Goal: Task Accomplishment & Management: Use online tool/utility

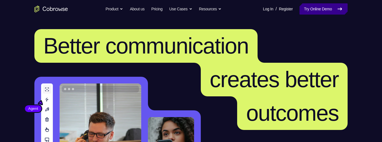
click at [341, 4] on link "Try Online Demo" at bounding box center [324, 8] width 48 height 11
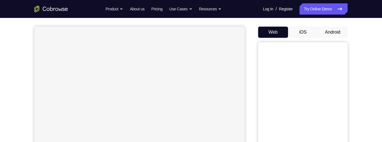
scroll to position [33, 0]
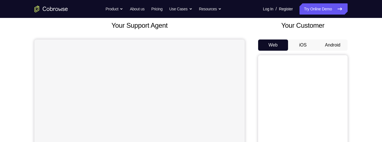
click at [341, 42] on button "Android" at bounding box center [333, 44] width 30 height 11
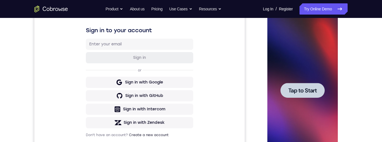
scroll to position [0, 0]
click at [313, 90] on span "Tap to Start" at bounding box center [302, 91] width 29 height 6
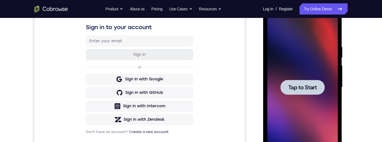
scroll to position [145, 0]
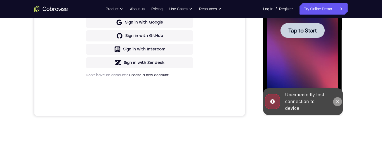
click at [339, 102] on icon at bounding box center [337, 101] width 4 height 4
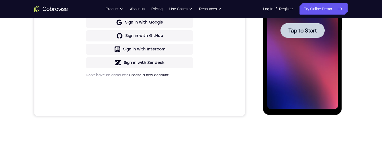
click at [309, 28] on span "Tap to Start" at bounding box center [302, 31] width 29 height 6
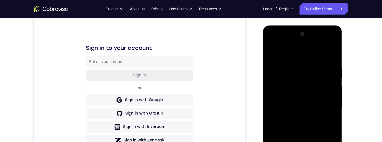
scroll to position [100, 0]
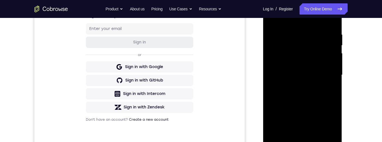
click at [305, 142] on div at bounding box center [302, 75] width 71 height 157
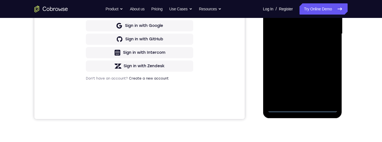
click at [328, 89] on div at bounding box center [302, 34] width 71 height 157
click at [301, 0] on div at bounding box center [302, 34] width 71 height 157
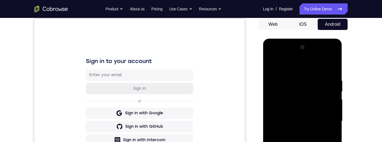
click at [325, 121] on div at bounding box center [302, 121] width 71 height 157
click at [326, 119] on div at bounding box center [302, 121] width 71 height 157
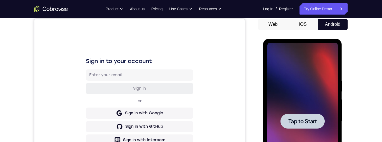
click at [315, 116] on div at bounding box center [302, 121] width 44 height 15
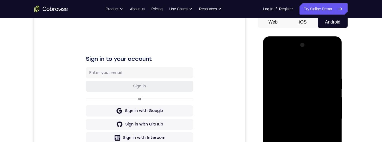
scroll to position [137, 0]
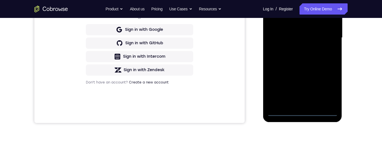
click at [304, 111] on div at bounding box center [302, 37] width 71 height 157
click at [327, 90] on div at bounding box center [302, 37] width 71 height 157
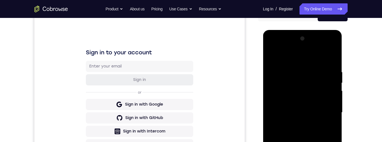
scroll to position [29, 0]
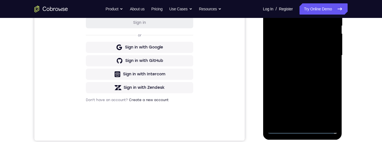
click at [304, 47] on div at bounding box center [302, 55] width 71 height 157
click at [305, 44] on div at bounding box center [302, 55] width 71 height 157
click at [315, 56] on div at bounding box center [302, 55] width 71 height 157
click at [311, 77] on div at bounding box center [302, 55] width 71 height 157
click at [310, 77] on div at bounding box center [302, 55] width 71 height 157
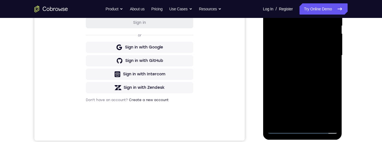
scroll to position [109, 0]
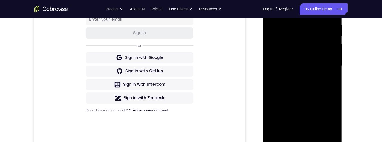
click at [315, 131] on div at bounding box center [302, 65] width 71 height 157
click at [304, 93] on div at bounding box center [302, 65] width 71 height 157
click at [306, 88] on div at bounding box center [302, 65] width 71 height 157
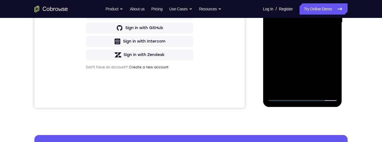
scroll to position [134, 0]
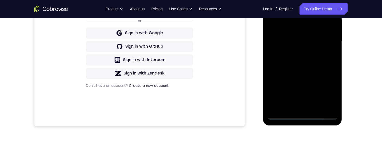
click at [271, 0] on div at bounding box center [302, 41] width 71 height 157
click at [293, 61] on div at bounding box center [302, 41] width 71 height 157
click at [272, 0] on div at bounding box center [302, 40] width 71 height 157
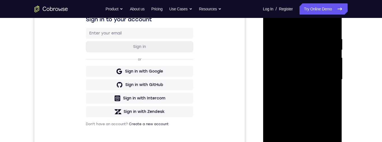
click at [291, 100] on div at bounding box center [302, 79] width 71 height 157
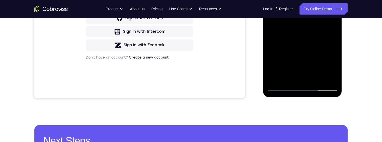
scroll to position [63, 0]
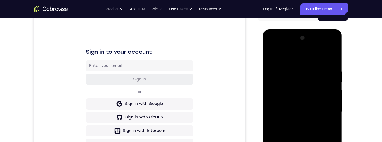
click at [271, 57] on div at bounding box center [302, 112] width 71 height 157
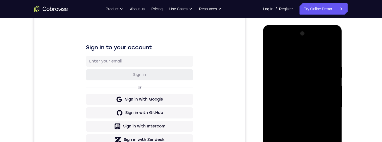
click at [294, 128] on div at bounding box center [302, 107] width 71 height 157
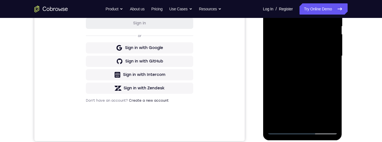
click at [272, 3] on div at bounding box center [302, 56] width 71 height 157
click at [334, 25] on div at bounding box center [302, 56] width 71 height 157
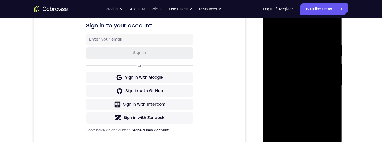
click at [273, 27] on div at bounding box center [302, 85] width 71 height 157
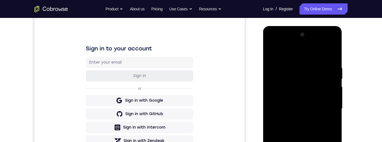
click at [295, 65] on div at bounding box center [302, 108] width 71 height 157
click at [326, 101] on div at bounding box center [302, 108] width 71 height 157
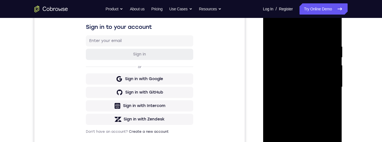
scroll to position [86, 0]
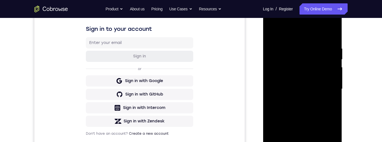
click at [326, 79] on div at bounding box center [302, 89] width 71 height 157
click at [331, 35] on div at bounding box center [302, 89] width 71 height 157
click at [331, 34] on div at bounding box center [302, 89] width 71 height 157
click at [332, 33] on div at bounding box center [302, 89] width 71 height 157
click at [273, 31] on div at bounding box center [302, 89] width 71 height 157
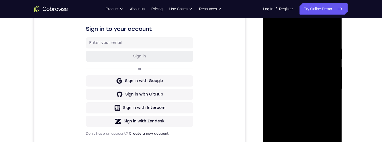
click at [316, 86] on div at bounding box center [302, 89] width 71 height 157
click at [313, 84] on div at bounding box center [302, 89] width 71 height 157
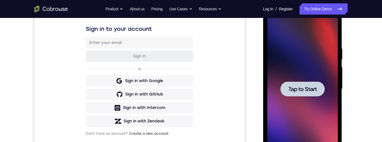
scroll to position [135, 0]
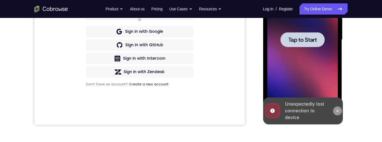
click at [336, 112] on icon at bounding box center [337, 111] width 4 height 4
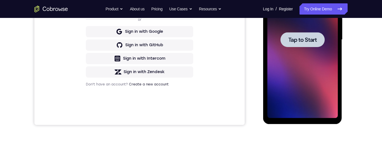
click at [311, 37] on span "Tap to Start" at bounding box center [302, 40] width 29 height 6
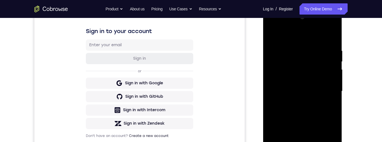
scroll to position [111, 0]
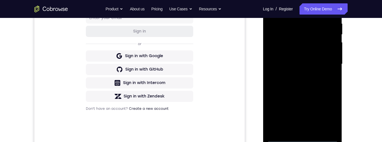
click at [304, 137] on div at bounding box center [302, 64] width 71 height 157
click at [329, 111] on div at bounding box center [302, 64] width 71 height 157
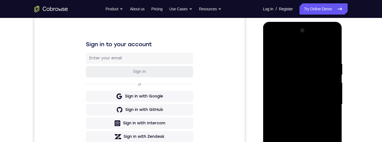
click at [294, 49] on div at bounding box center [302, 104] width 71 height 157
click at [324, 101] on div at bounding box center [302, 104] width 71 height 157
click at [296, 114] on div at bounding box center [302, 104] width 71 height 157
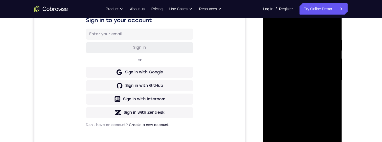
click at [308, 74] on div at bounding box center [302, 80] width 71 height 157
click at [316, 69] on div at bounding box center [302, 80] width 71 height 157
click at [319, 83] on div at bounding box center [302, 80] width 71 height 157
click at [307, 99] on div at bounding box center [302, 80] width 71 height 157
click at [330, 25] on div at bounding box center [302, 80] width 71 height 157
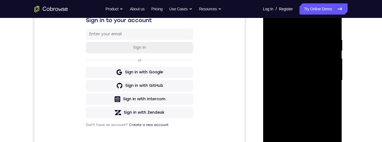
click at [303, 97] on div at bounding box center [302, 80] width 71 height 157
click at [300, 100] on div at bounding box center [302, 80] width 71 height 157
click at [310, 102] on div at bounding box center [302, 80] width 71 height 157
click at [317, 142] on div at bounding box center [302, 80] width 71 height 157
click at [304, 109] on div at bounding box center [302, 80] width 71 height 157
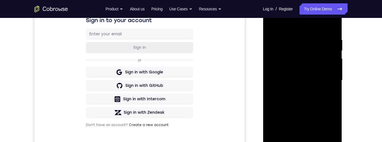
click at [303, 78] on div at bounding box center [302, 80] width 71 height 157
click at [326, 131] on div at bounding box center [302, 80] width 71 height 157
click at [327, 130] on div at bounding box center [302, 80] width 71 height 157
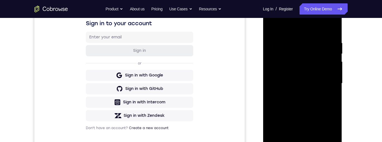
click at [273, 27] on div at bounding box center [302, 83] width 71 height 157
click at [306, 79] on div at bounding box center [302, 83] width 71 height 157
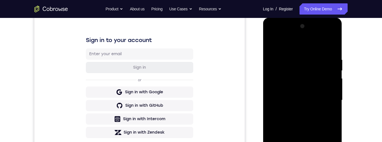
click at [273, 46] on div at bounding box center [302, 100] width 71 height 157
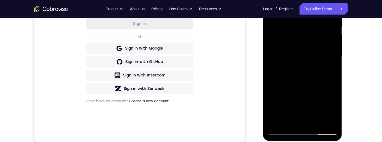
scroll to position [107, 0]
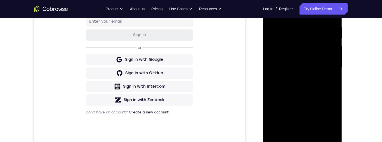
click at [272, 10] on div at bounding box center [302, 67] width 71 height 157
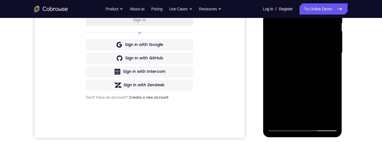
scroll to position [103, 0]
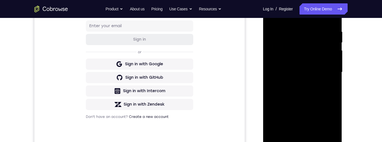
click at [336, 95] on div at bounding box center [302, 72] width 71 height 157
click at [334, 97] on div at bounding box center [302, 72] width 71 height 157
click at [334, 98] on div at bounding box center [302, 72] width 71 height 157
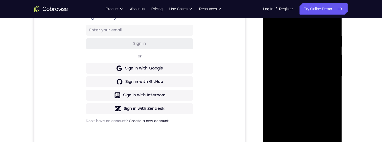
scroll to position [72, 0]
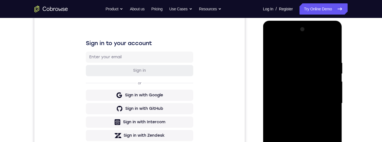
click at [334, 67] on div at bounding box center [302, 103] width 71 height 157
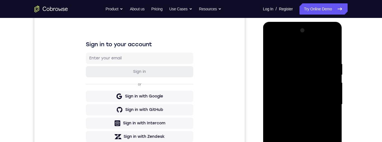
click at [308, 99] on div at bounding box center [302, 104] width 71 height 157
click at [305, 123] on div at bounding box center [302, 104] width 71 height 157
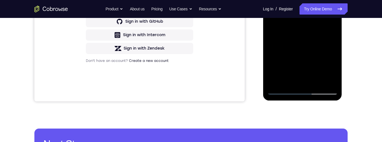
click at [319, 81] on div at bounding box center [302, 16] width 71 height 157
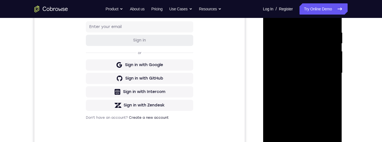
scroll to position [95, 0]
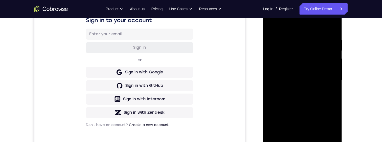
click at [317, 66] on div at bounding box center [302, 80] width 71 height 157
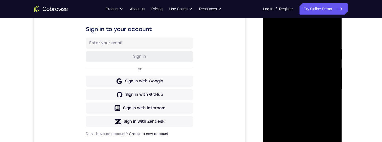
scroll to position [63, 0]
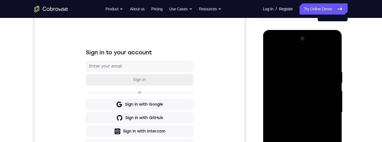
click at [275, 58] on div at bounding box center [302, 112] width 71 height 157
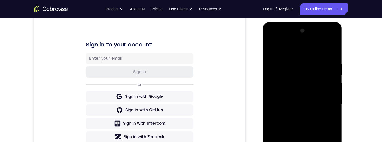
click at [310, 101] on div at bounding box center [302, 104] width 71 height 157
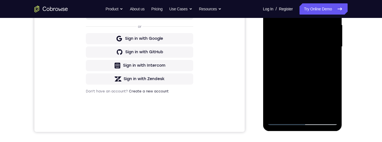
scroll to position [91, 0]
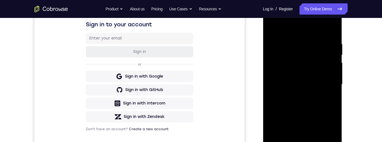
click at [274, 28] on div at bounding box center [302, 84] width 71 height 157
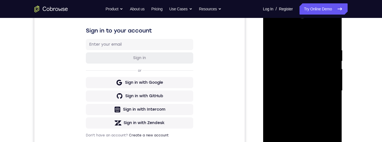
click at [335, 61] on div at bounding box center [302, 90] width 71 height 157
click at [324, 73] on div at bounding box center [302, 90] width 71 height 157
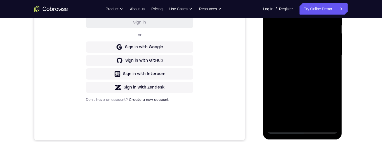
scroll to position [134, 0]
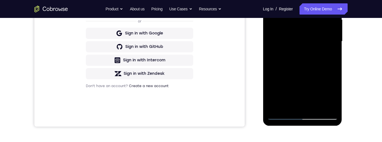
click at [331, 97] on div at bounding box center [302, 41] width 71 height 157
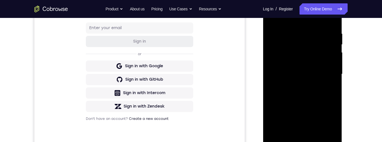
scroll to position [97, 0]
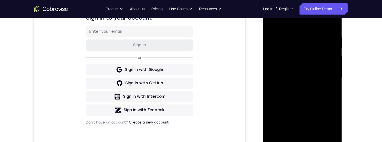
click at [271, 18] on div at bounding box center [302, 77] width 71 height 157
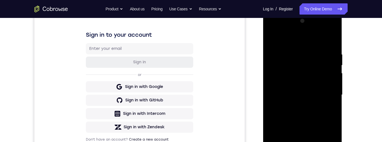
click at [334, 66] on div at bounding box center [302, 95] width 71 height 157
click at [273, 38] on div at bounding box center [302, 95] width 71 height 157
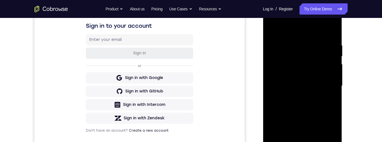
scroll to position [129, 0]
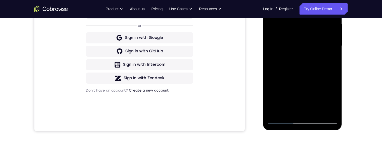
click at [320, 115] on div at bounding box center [302, 46] width 71 height 157
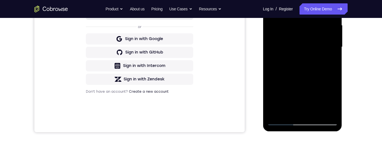
scroll to position [126, 0]
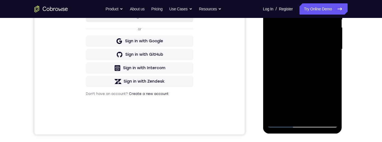
click at [321, 33] on div at bounding box center [302, 49] width 71 height 157
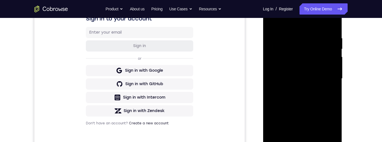
scroll to position [75, 0]
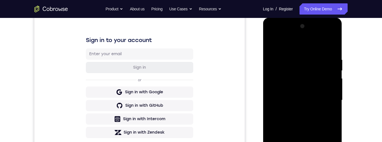
click at [277, 44] on div at bounding box center [302, 100] width 71 height 157
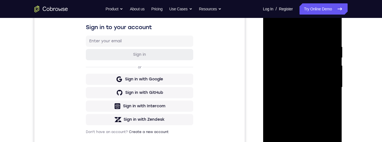
click at [274, 32] on div at bounding box center [302, 87] width 71 height 157
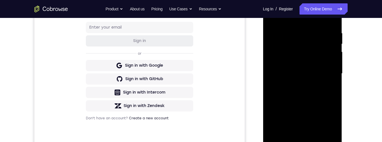
scroll to position [136, 0]
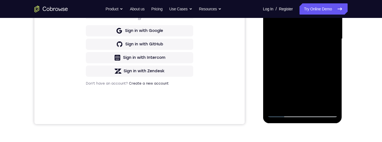
click at [318, 104] on div at bounding box center [302, 39] width 71 height 157
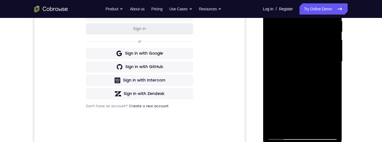
click at [322, 46] on div at bounding box center [302, 61] width 71 height 157
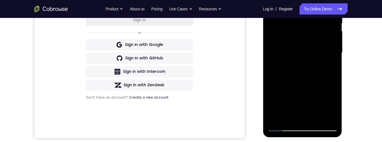
scroll to position [124, 0]
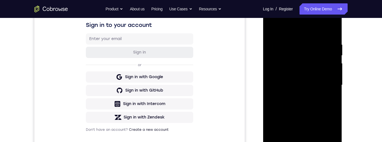
click at [272, 30] on div at bounding box center [302, 85] width 71 height 157
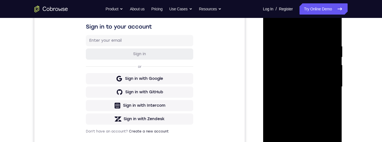
click at [310, 67] on div at bounding box center [302, 86] width 71 height 157
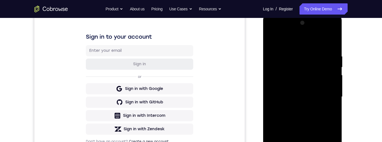
click at [276, 38] on div at bounding box center [302, 96] width 71 height 157
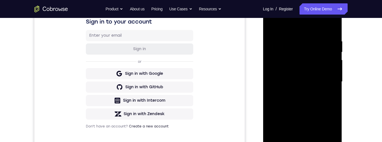
click at [335, 50] on div at bounding box center [302, 81] width 71 height 157
click at [268, 24] on div at bounding box center [302, 81] width 71 height 157
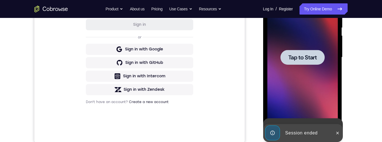
scroll to position [143, 0]
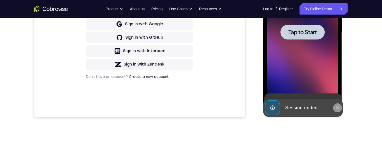
click at [339, 109] on icon at bounding box center [337, 108] width 4 height 4
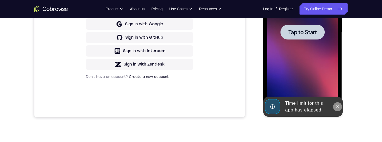
click at [336, 108] on icon at bounding box center [337, 106] width 4 height 4
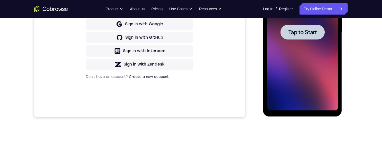
click at [312, 34] on span "Tap to Start" at bounding box center [302, 32] width 29 height 6
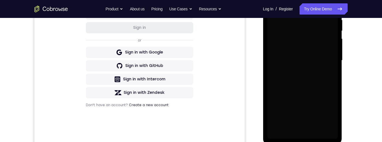
scroll to position [126, 0]
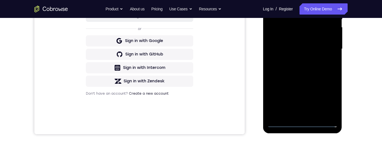
click at [301, 125] on div at bounding box center [302, 49] width 71 height 157
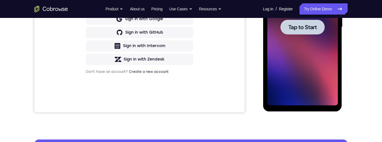
click at [313, 29] on span "Tap to Start" at bounding box center [302, 27] width 29 height 6
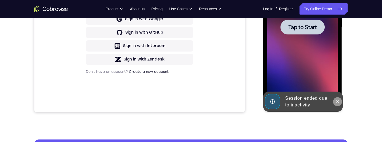
click at [337, 99] on button at bounding box center [337, 101] width 9 height 9
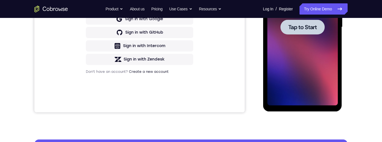
click at [309, 24] on span "Tap to Start" at bounding box center [302, 27] width 29 height 6
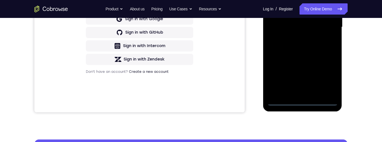
click at [302, 102] on div at bounding box center [302, 27] width 71 height 157
click at [327, 79] on div at bounding box center [302, 27] width 71 height 157
click at [303, 0] on div at bounding box center [302, 27] width 71 height 157
click at [326, 19] on div at bounding box center [302, 27] width 71 height 157
click at [297, 94] on div at bounding box center [302, 27] width 71 height 157
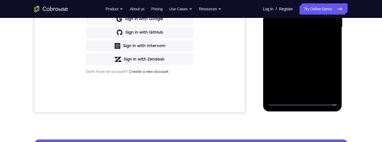
click at [328, 20] on div at bounding box center [302, 27] width 71 height 157
click at [324, 22] on div at bounding box center [302, 27] width 71 height 157
click at [314, 15] on div at bounding box center [302, 27] width 71 height 157
click at [313, 25] on div at bounding box center [302, 27] width 71 height 157
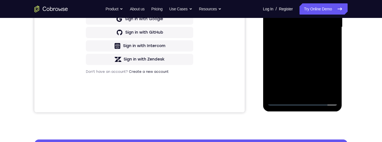
click at [315, 44] on div at bounding box center [302, 27] width 71 height 157
click at [330, 0] on div at bounding box center [302, 27] width 71 height 157
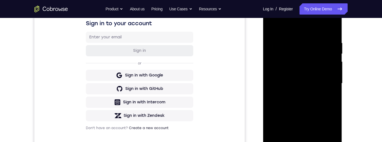
click at [324, 110] on div at bounding box center [302, 83] width 71 height 157
click at [325, 106] on div at bounding box center [302, 83] width 71 height 157
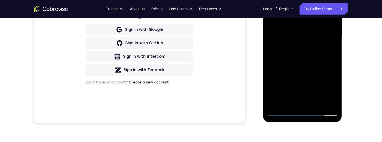
click at [316, 103] on div at bounding box center [302, 37] width 71 height 157
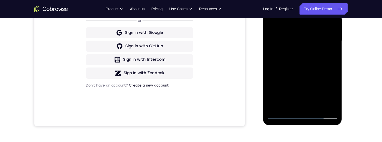
click at [304, 68] on div at bounding box center [302, 40] width 71 height 157
click at [312, 39] on div at bounding box center [302, 40] width 71 height 157
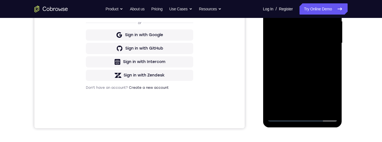
scroll to position [132, 0]
click at [299, 58] on div at bounding box center [302, 43] width 71 height 157
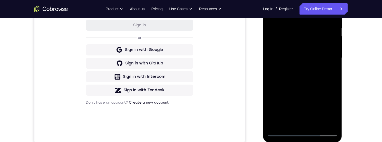
scroll to position [115, 0]
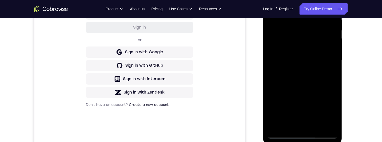
click at [336, 58] on div at bounding box center [302, 60] width 71 height 157
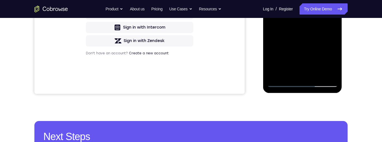
scroll to position [177, 0]
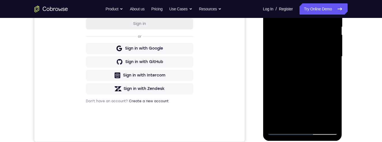
scroll to position [72, 0]
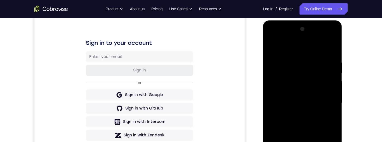
click at [272, 50] on div at bounding box center [302, 103] width 71 height 157
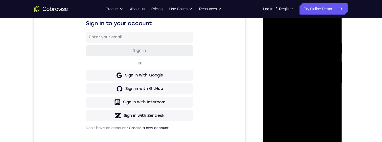
click at [320, 79] on div at bounding box center [302, 83] width 71 height 157
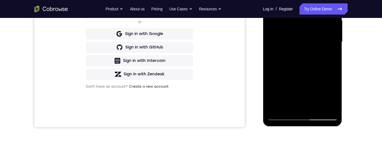
scroll to position [133, 0]
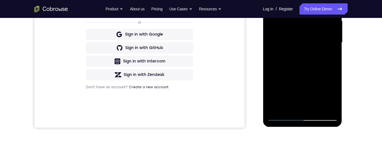
drag, startPoint x: 280, startPoint y: 34, endPoint x: 289, endPoint y: 34, distance: 8.7
click at [289, 34] on div at bounding box center [302, 42] width 71 height 157
click at [289, 35] on div at bounding box center [302, 42] width 71 height 157
drag, startPoint x: 282, startPoint y: 83, endPoint x: 296, endPoint y: 81, distance: 13.8
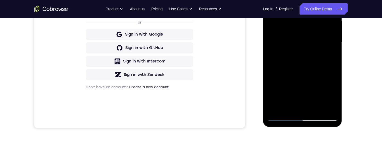
click at [296, 81] on div at bounding box center [302, 42] width 71 height 157
click at [323, 84] on div at bounding box center [302, 42] width 71 height 157
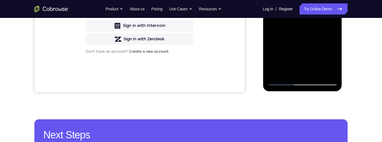
click at [292, 68] on div at bounding box center [302, 7] width 71 height 157
click at [306, 31] on div at bounding box center [302, 7] width 71 height 157
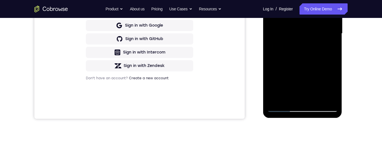
click at [323, 56] on div at bounding box center [302, 33] width 71 height 157
click at [323, 57] on div at bounding box center [302, 33] width 71 height 157
click at [333, 87] on div at bounding box center [302, 33] width 71 height 157
click at [332, 86] on div at bounding box center [302, 33] width 71 height 157
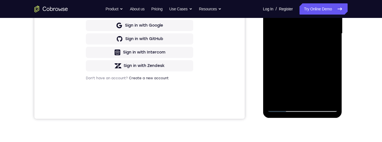
click at [300, 68] on div at bounding box center [302, 33] width 71 height 157
click at [332, 85] on div at bounding box center [302, 33] width 71 height 157
click at [333, 85] on div at bounding box center [302, 33] width 71 height 157
click at [307, 55] on div at bounding box center [302, 33] width 71 height 157
click at [331, 47] on div at bounding box center [302, 33] width 71 height 157
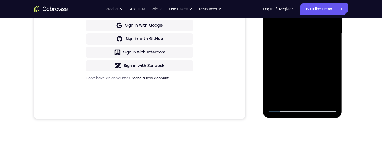
click at [333, 85] on div at bounding box center [302, 33] width 71 height 157
click at [330, 46] on div at bounding box center [302, 33] width 71 height 157
click at [324, 58] on div at bounding box center [302, 33] width 71 height 157
click at [330, 47] on div at bounding box center [302, 33] width 71 height 157
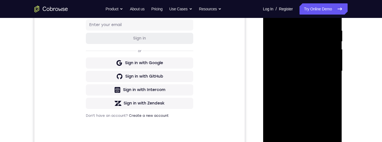
scroll to position [84, 0]
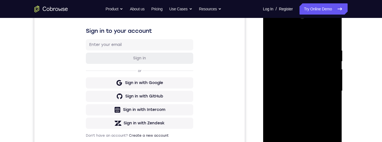
click at [272, 34] on div at bounding box center [302, 91] width 71 height 157
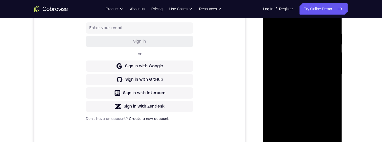
click at [316, 72] on div at bounding box center [302, 74] width 71 height 157
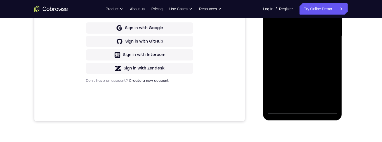
scroll to position [93, 0]
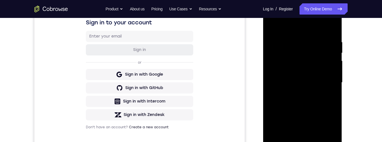
click at [273, 28] on div at bounding box center [302, 82] width 71 height 157
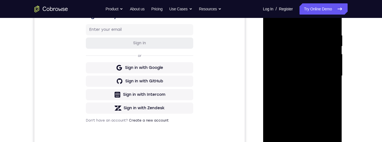
click at [336, 47] on div at bounding box center [302, 75] width 71 height 157
click at [333, 46] on div at bounding box center [302, 75] width 71 height 157
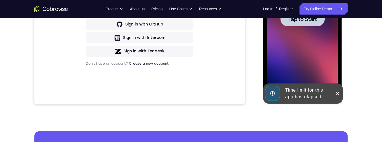
scroll to position [176, 0]
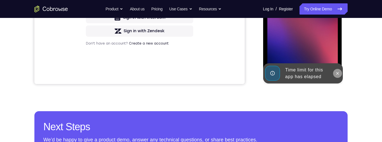
click at [337, 73] on icon at bounding box center [337, 73] width 3 height 3
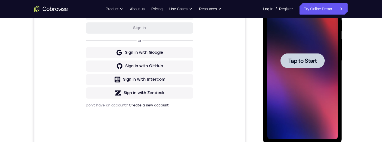
scroll to position [0, 0]
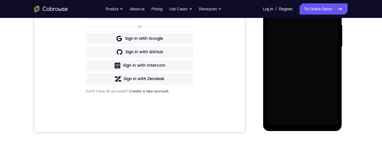
scroll to position [132, 0]
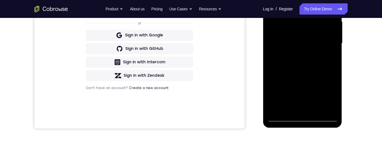
click at [304, 118] on div at bounding box center [302, 43] width 71 height 157
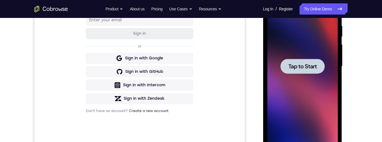
scroll to position [119, 0]
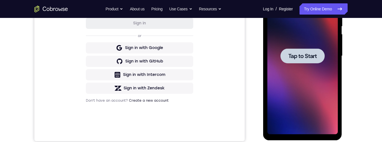
click at [315, 58] on span "Tap to Start" at bounding box center [302, 56] width 29 height 6
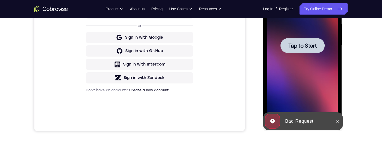
scroll to position [141, 0]
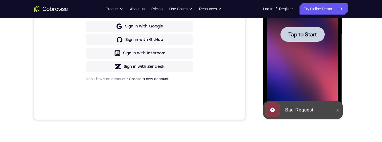
click at [340, 110] on button at bounding box center [337, 110] width 9 height 9
click at [318, 33] on div at bounding box center [302, 34] width 44 height 15
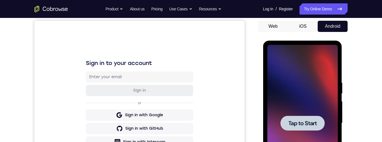
scroll to position [0, 0]
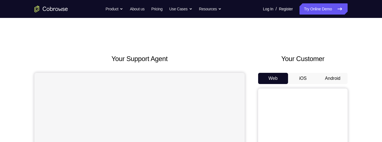
click at [336, 76] on button "Android" at bounding box center [333, 78] width 30 height 11
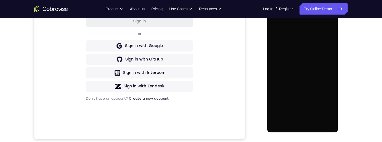
scroll to position [121, 0]
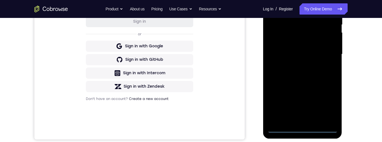
click at [305, 132] on div at bounding box center [302, 54] width 71 height 157
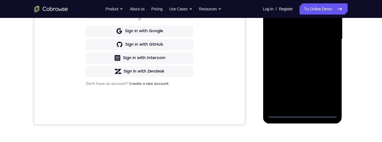
click at [329, 90] on div at bounding box center [302, 39] width 71 height 157
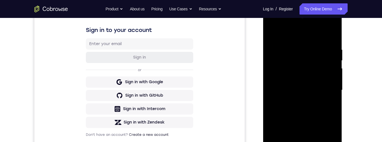
scroll to position [67, 0]
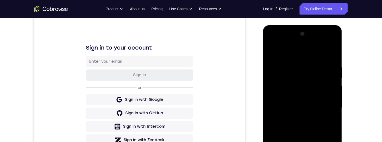
click at [319, 55] on div at bounding box center [302, 107] width 71 height 157
click at [329, 105] on div at bounding box center [302, 107] width 71 height 157
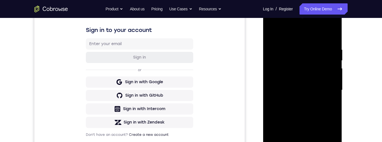
scroll to position [119, 0]
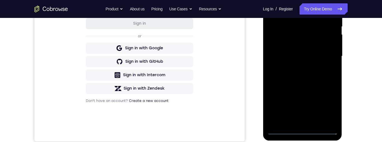
click at [298, 122] on div at bounding box center [302, 56] width 71 height 157
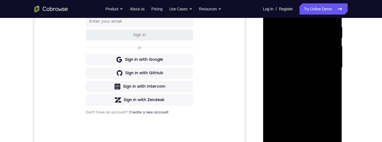
click at [319, 65] on div at bounding box center [302, 67] width 71 height 157
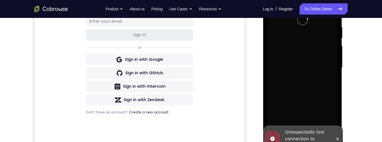
scroll to position [137, 0]
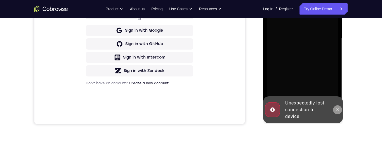
click at [338, 111] on icon at bounding box center [337, 109] width 4 height 4
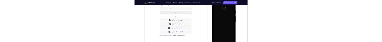
scroll to position [0, 0]
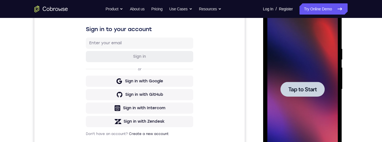
click at [313, 90] on span "Tap to Start" at bounding box center [302, 89] width 29 height 6
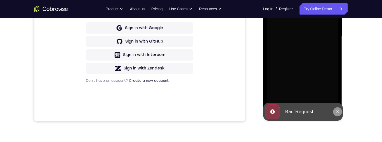
click at [339, 113] on icon at bounding box center [337, 111] width 4 height 4
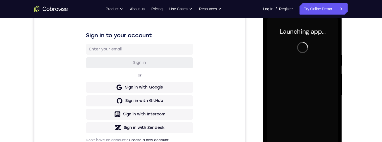
scroll to position [133, 0]
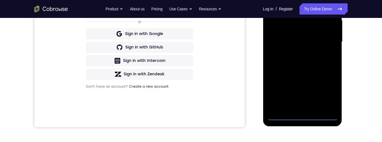
click at [304, 117] on div at bounding box center [302, 42] width 71 height 157
click at [325, 93] on div at bounding box center [302, 42] width 71 height 157
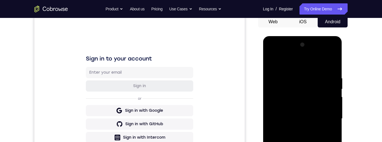
scroll to position [73, 0]
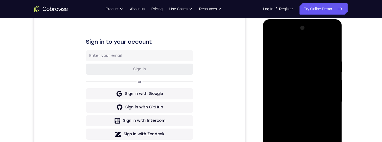
click at [315, 48] on div at bounding box center [302, 102] width 71 height 157
click at [329, 100] on div at bounding box center [302, 102] width 71 height 157
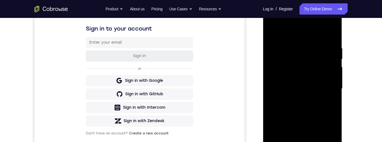
scroll to position [103, 0]
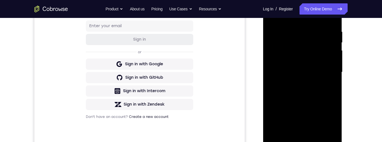
click at [296, 85] on div at bounding box center [302, 72] width 71 height 157
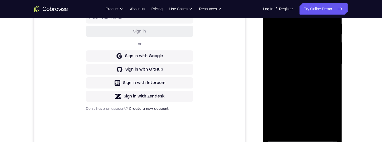
click at [323, 62] on div at bounding box center [302, 64] width 71 height 157
click at [318, 53] on div at bounding box center [302, 64] width 71 height 157
click at [322, 64] on div at bounding box center [302, 64] width 71 height 157
click at [309, 83] on div at bounding box center [302, 64] width 71 height 157
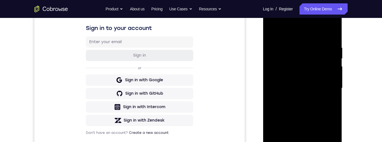
click at [319, 142] on div at bounding box center [302, 88] width 71 height 157
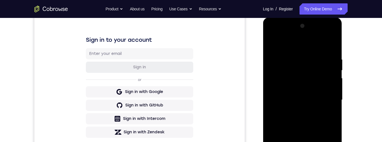
click at [304, 128] on div at bounding box center [302, 100] width 71 height 157
click at [272, 47] on div at bounding box center [302, 100] width 71 height 157
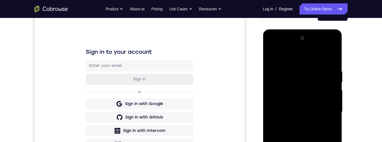
click at [292, 135] on div at bounding box center [302, 112] width 71 height 157
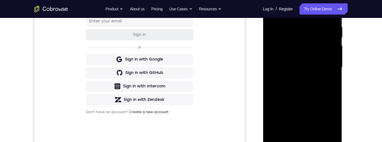
click at [333, 121] on div at bounding box center [302, 67] width 71 height 157
click at [333, 122] on div at bounding box center [302, 67] width 71 height 157
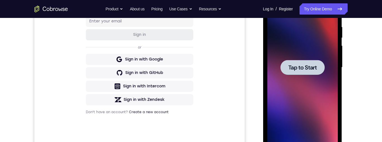
click at [312, 61] on div at bounding box center [302, 67] width 44 height 15
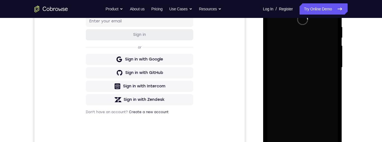
scroll to position [150, 0]
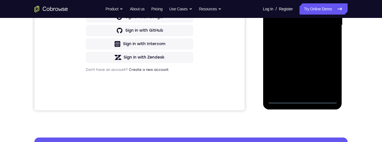
click at [305, 101] on div at bounding box center [302, 25] width 71 height 157
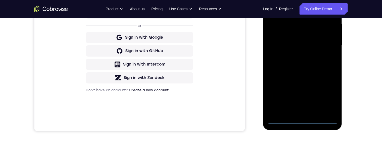
scroll to position [128, 0]
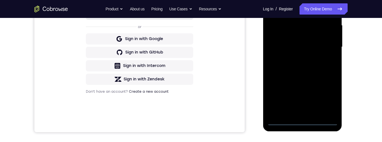
click at [331, 100] on div at bounding box center [302, 47] width 71 height 157
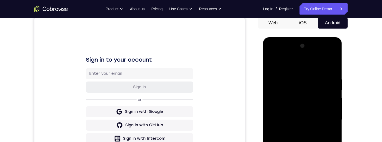
click at [320, 65] on div at bounding box center [302, 119] width 71 height 157
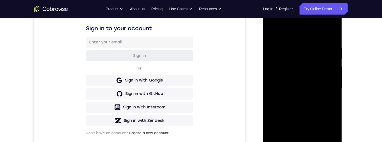
scroll to position [108, 0]
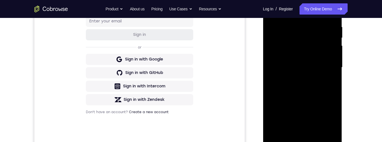
click at [330, 63] on div at bounding box center [302, 67] width 71 height 157
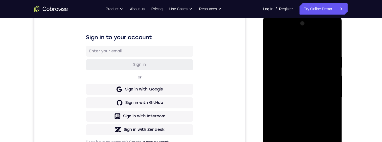
scroll to position [145, 0]
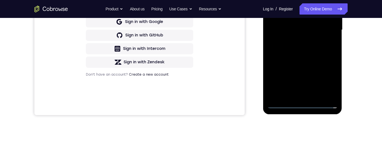
click at [298, 98] on div at bounding box center [302, 30] width 71 height 157
click at [326, 24] on div at bounding box center [302, 30] width 71 height 157
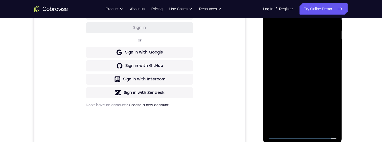
click at [325, 50] on div at bounding box center [302, 60] width 71 height 157
click at [322, 60] on div at bounding box center [302, 60] width 71 height 157
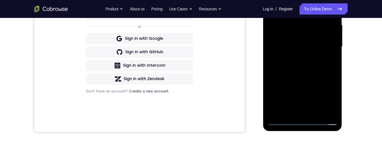
click at [325, 68] on div at bounding box center [302, 46] width 71 height 157
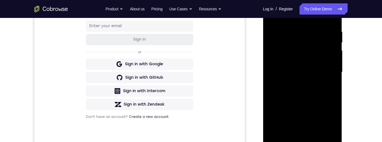
click at [305, 87] on div at bounding box center [302, 72] width 71 height 157
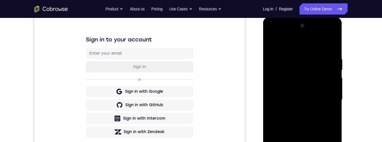
click at [327, 46] on div at bounding box center [302, 99] width 71 height 157
click at [271, 36] on div at bounding box center [302, 99] width 71 height 157
click at [279, 82] on div at bounding box center [302, 99] width 71 height 157
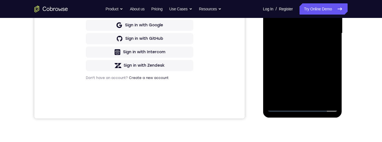
scroll to position [124, 0]
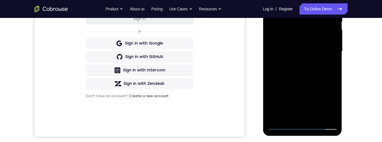
click at [327, 74] on div at bounding box center [302, 51] width 71 height 157
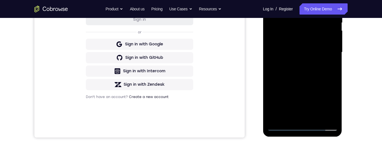
scroll to position [124, 0]
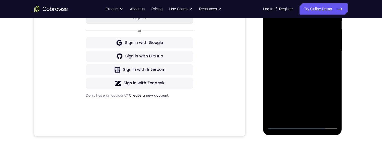
click at [317, 117] on div at bounding box center [302, 51] width 71 height 157
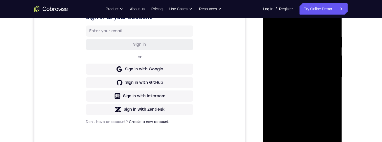
scroll to position [97, 0]
click at [311, 107] on div at bounding box center [302, 77] width 71 height 157
click at [319, 100] on div at bounding box center [302, 77] width 71 height 157
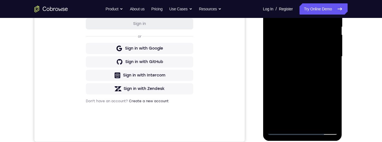
scroll to position [128, 0]
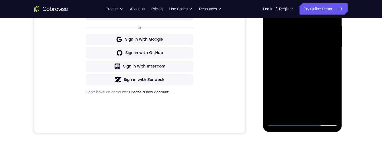
click at [334, 102] on div at bounding box center [302, 47] width 71 height 157
click at [331, 104] on div at bounding box center [302, 47] width 71 height 157
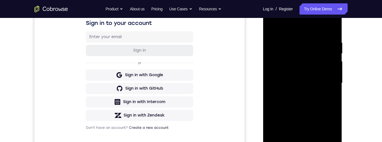
click at [271, 25] on div at bounding box center [302, 83] width 71 height 157
click at [319, 81] on div at bounding box center [302, 83] width 71 height 157
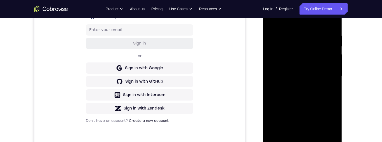
scroll to position [100, 0]
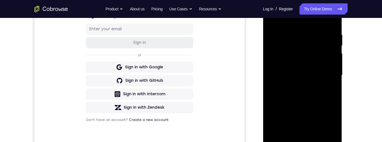
click at [317, 72] on div at bounding box center [302, 75] width 71 height 157
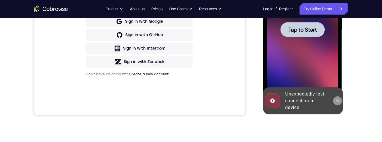
click at [338, 98] on button at bounding box center [337, 100] width 9 height 9
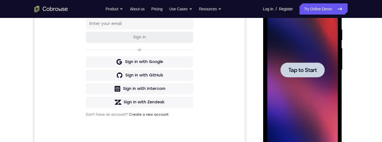
click at [313, 68] on span "Tap to Start" at bounding box center [302, 70] width 29 height 6
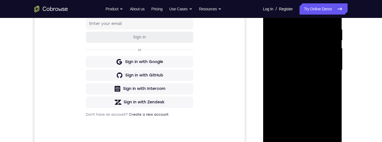
scroll to position [163, 0]
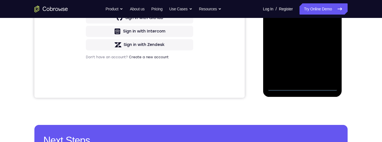
click at [303, 88] on div at bounding box center [302, 12] width 71 height 157
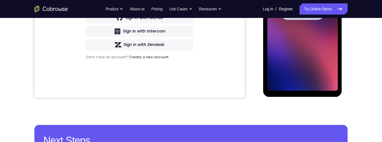
scroll to position [118, 0]
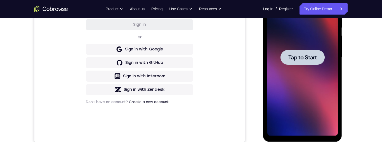
click at [314, 50] on div at bounding box center [302, 57] width 44 height 15
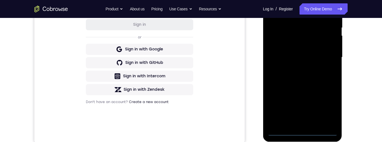
scroll to position [172, 0]
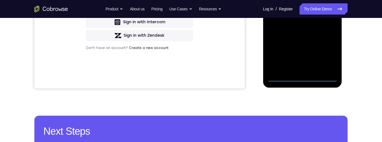
click at [306, 80] on div at bounding box center [302, 3] width 71 height 157
click at [329, 53] on div at bounding box center [302, 3] width 71 height 157
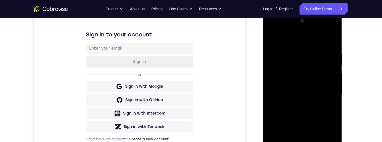
scroll to position [62, 0]
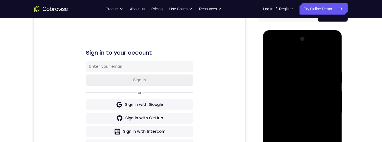
click at [315, 60] on div at bounding box center [302, 112] width 71 height 157
click at [328, 112] on div at bounding box center [302, 112] width 71 height 157
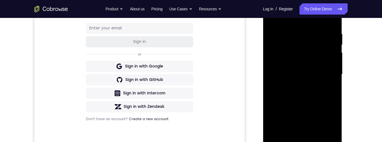
scroll to position [137, 0]
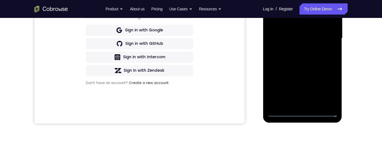
click at [297, 104] on div at bounding box center [302, 38] width 71 height 157
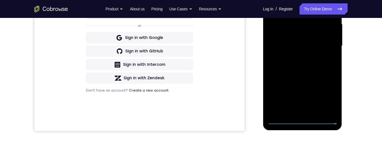
scroll to position [127, 0]
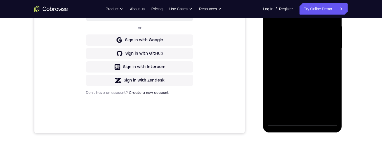
click at [323, 44] on div at bounding box center [302, 48] width 71 height 157
click at [324, 39] on div at bounding box center [302, 48] width 71 height 157
click at [312, 48] on div at bounding box center [302, 48] width 71 height 157
click at [308, 67] on div at bounding box center [302, 48] width 71 height 157
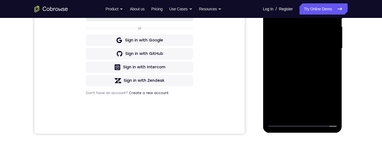
click at [308, 67] on div at bounding box center [302, 48] width 71 height 157
click at [306, 68] on div at bounding box center [302, 48] width 71 height 157
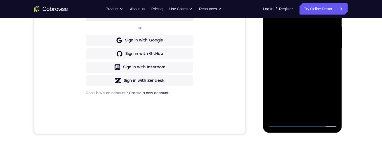
click at [320, 73] on div at bounding box center [302, 48] width 71 height 157
click at [326, 68] on div at bounding box center [302, 48] width 71 height 157
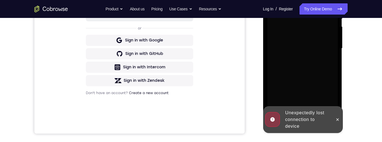
scroll to position [96, 0]
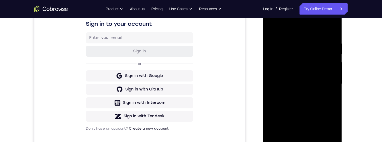
scroll to position [144, 0]
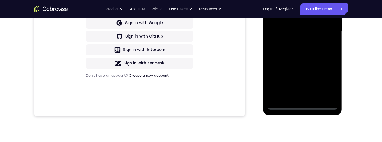
click at [303, 107] on div at bounding box center [302, 31] width 71 height 157
click at [302, 107] on div at bounding box center [302, 31] width 71 height 157
click at [303, 106] on div at bounding box center [302, 31] width 71 height 157
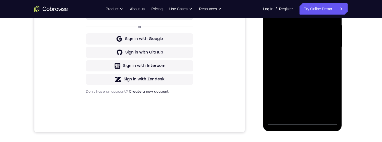
scroll to position [0, 0]
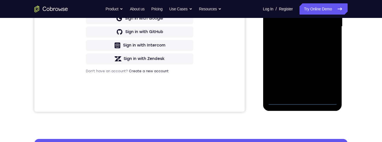
scroll to position [149, 0]
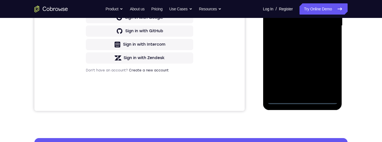
click at [306, 100] on div at bounding box center [302, 25] width 71 height 157
click at [329, 78] on div at bounding box center [302, 25] width 71 height 157
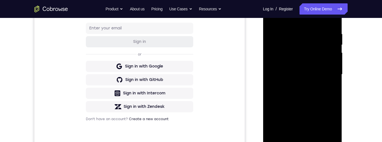
scroll to position [69, 0]
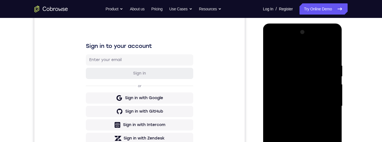
click at [319, 53] on div at bounding box center [302, 106] width 71 height 157
click at [327, 103] on div at bounding box center [302, 106] width 71 height 157
click at [297, 120] on div at bounding box center [302, 106] width 71 height 157
click at [296, 118] on div at bounding box center [302, 106] width 71 height 157
click at [320, 102] on div at bounding box center [302, 106] width 71 height 157
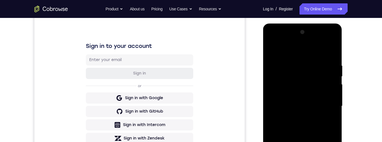
click at [321, 96] on div at bounding box center [302, 106] width 71 height 157
click at [324, 108] on div at bounding box center [302, 106] width 71 height 157
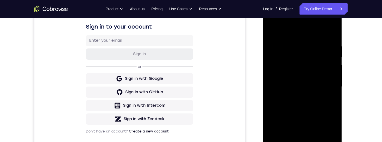
click at [325, 107] on div at bounding box center [302, 86] width 71 height 157
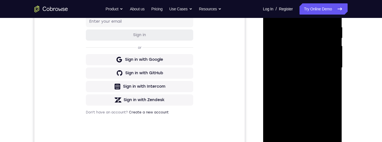
click at [305, 86] on div at bounding box center [302, 67] width 71 height 157
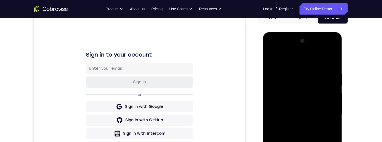
click at [332, 58] on div at bounding box center [302, 114] width 71 height 157
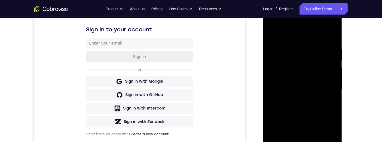
scroll to position [105, 0]
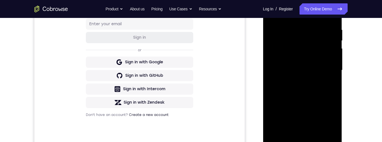
click at [318, 95] on div at bounding box center [302, 70] width 71 height 157
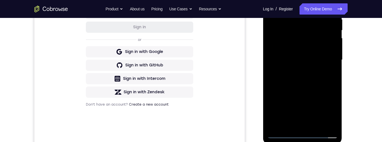
click at [320, 127] on div at bounding box center [302, 60] width 71 height 157
click at [308, 92] on div at bounding box center [302, 60] width 71 height 157
click at [318, 70] on div at bounding box center [302, 60] width 71 height 157
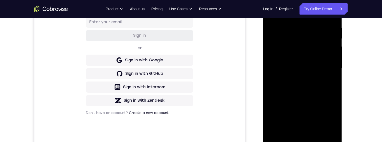
scroll to position [90, 0]
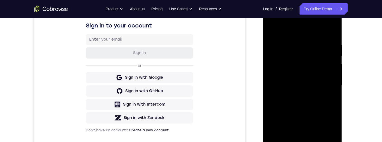
click at [273, 32] on div at bounding box center [302, 85] width 71 height 157
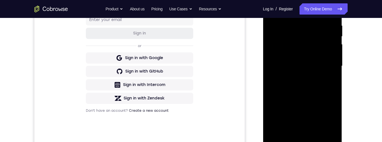
click at [313, 88] on div at bounding box center [302, 66] width 71 height 157
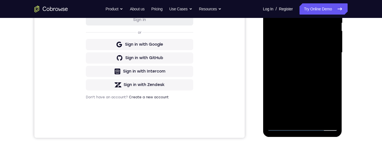
scroll to position [64, 0]
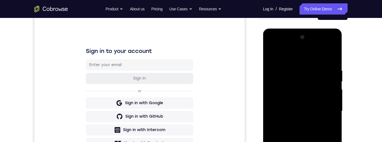
click at [276, 51] on div at bounding box center [302, 111] width 71 height 157
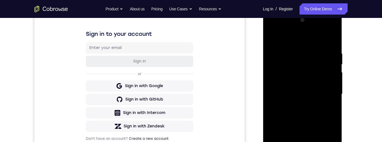
click at [322, 107] on div at bounding box center [302, 94] width 71 height 157
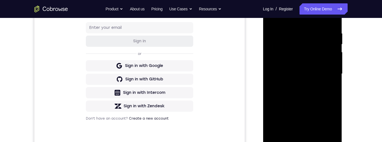
scroll to position [119, 0]
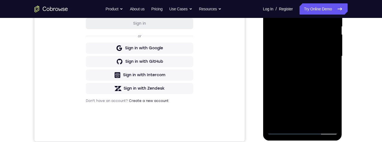
click at [310, 100] on div at bounding box center [302, 56] width 71 height 157
click at [311, 101] on div at bounding box center [302, 56] width 71 height 157
click at [313, 101] on div at bounding box center [302, 56] width 71 height 157
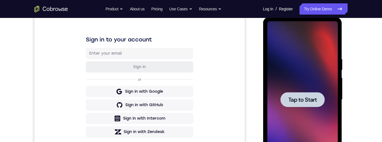
scroll to position [66, 0]
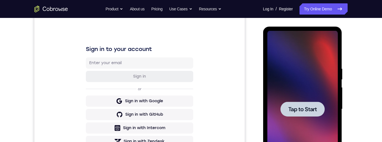
click at [310, 102] on div at bounding box center [302, 109] width 44 height 15
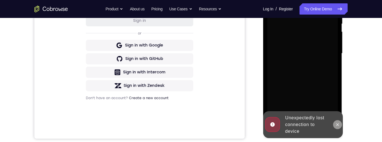
click at [338, 125] on icon at bounding box center [337, 124] width 3 height 3
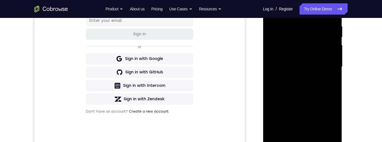
scroll to position [149, 0]
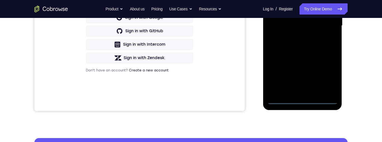
click at [303, 103] on div at bounding box center [302, 25] width 71 height 157
click at [327, 76] on div at bounding box center [302, 25] width 71 height 157
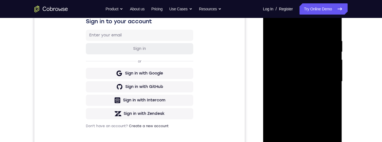
scroll to position [73, 0]
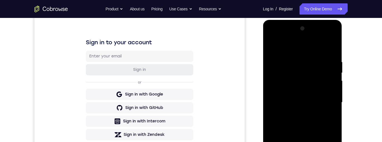
click at [315, 46] on div at bounding box center [302, 102] width 71 height 157
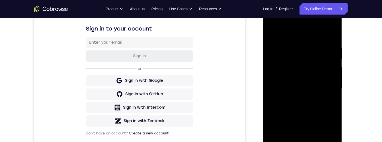
click at [329, 90] on div at bounding box center [302, 88] width 71 height 157
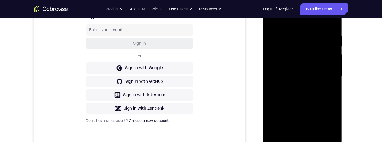
scroll to position [117, 0]
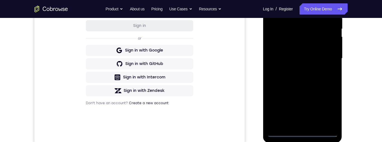
click at [300, 69] on div at bounding box center [302, 58] width 71 height 157
click at [313, 51] on div at bounding box center [302, 58] width 71 height 157
click at [323, 45] on div at bounding box center [302, 58] width 71 height 157
click at [333, 63] on div at bounding box center [302, 58] width 71 height 157
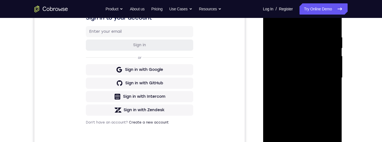
click at [322, 79] on div at bounding box center [302, 77] width 71 height 157
click at [322, 99] on div at bounding box center [302, 77] width 71 height 157
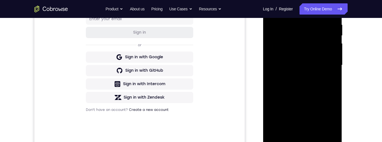
click at [303, 85] on div at bounding box center [302, 65] width 71 height 157
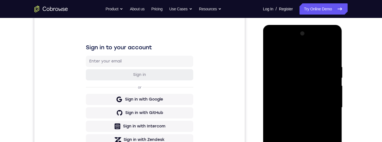
click at [329, 52] on div at bounding box center [302, 107] width 71 height 157
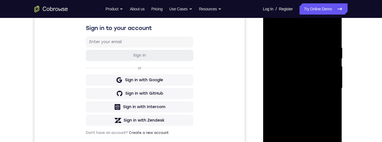
scroll to position [117, 0]
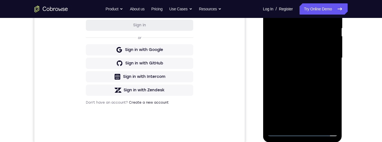
click at [319, 121] on div at bounding box center [302, 58] width 71 height 157
click at [325, 81] on div at bounding box center [302, 58] width 71 height 157
click at [319, 125] on div at bounding box center [302, 58] width 71 height 157
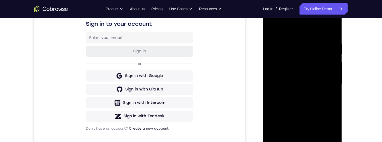
click at [305, 112] on div at bounding box center [302, 84] width 71 height 157
click at [314, 108] on div at bounding box center [302, 84] width 71 height 157
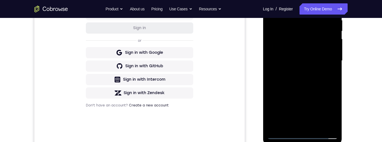
scroll to position [115, 0]
click at [334, 112] on div at bounding box center [302, 60] width 71 height 157
click at [329, 75] on div at bounding box center [302, 60] width 71 height 157
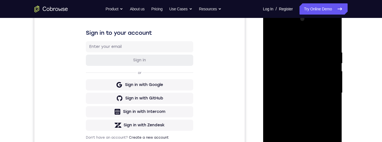
scroll to position [55, 0]
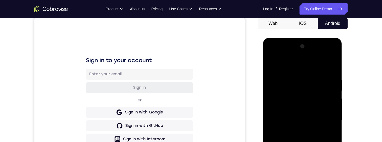
click at [273, 64] on div at bounding box center [302, 120] width 71 height 157
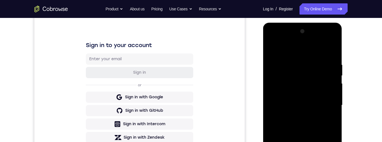
scroll to position [88, 0]
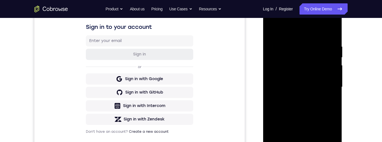
click at [313, 109] on div at bounding box center [302, 87] width 71 height 157
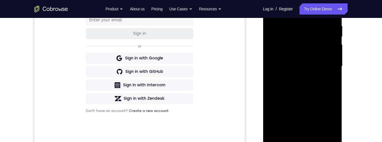
click at [311, 98] on div at bounding box center [302, 66] width 71 height 157
click at [311, 99] on div at bounding box center [302, 66] width 71 height 157
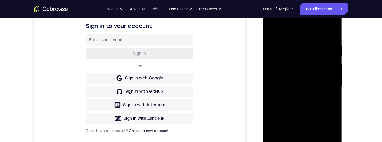
scroll to position [88, 0]
click at [307, 62] on div at bounding box center [302, 86] width 71 height 157
click at [304, 114] on div at bounding box center [302, 86] width 71 height 157
click at [268, 31] on div at bounding box center [302, 86] width 71 height 157
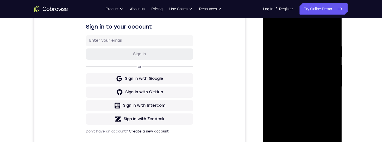
click at [274, 30] on div at bounding box center [302, 86] width 71 height 157
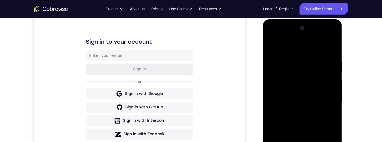
click at [297, 58] on div at bounding box center [302, 102] width 71 height 157
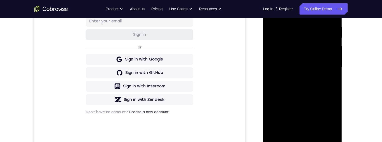
scroll to position [134, 0]
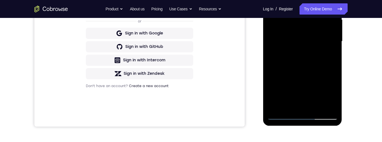
click at [324, 107] on div at bounding box center [302, 41] width 71 height 157
click at [307, 103] on div at bounding box center [302, 41] width 71 height 157
click at [309, 65] on div at bounding box center [302, 41] width 71 height 157
click at [325, 50] on div at bounding box center [302, 41] width 71 height 157
click at [332, 106] on div at bounding box center [302, 41] width 71 height 157
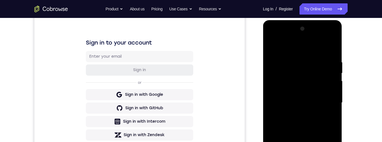
scroll to position [73, 0]
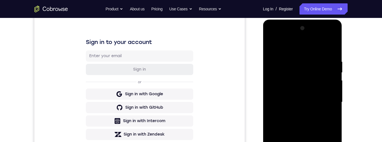
click at [330, 48] on div at bounding box center [302, 102] width 71 height 157
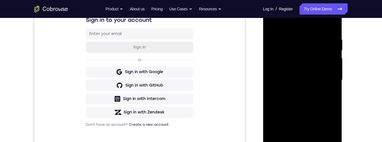
scroll to position [137, 0]
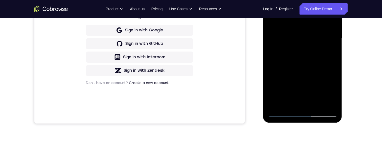
click at [315, 102] on div at bounding box center [302, 38] width 71 height 157
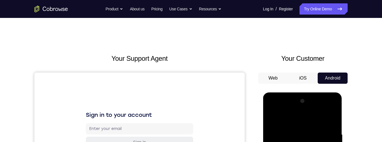
scroll to position [0, 0]
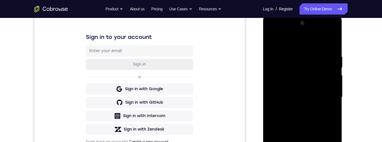
click at [333, 44] on div at bounding box center [302, 97] width 71 height 157
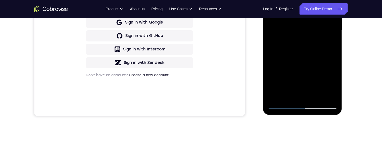
scroll to position [147, 0]
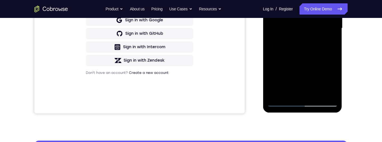
click at [319, 90] on div at bounding box center [302, 28] width 71 height 157
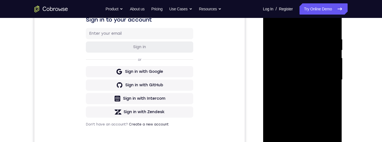
click at [318, 65] on div at bounding box center [302, 79] width 71 height 157
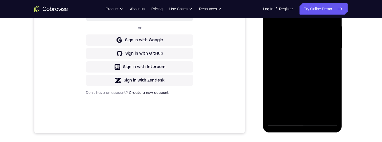
scroll to position [73, 0]
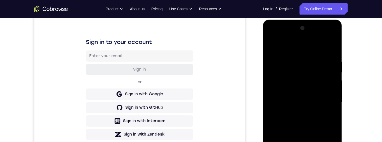
click at [272, 45] on div at bounding box center [302, 102] width 71 height 157
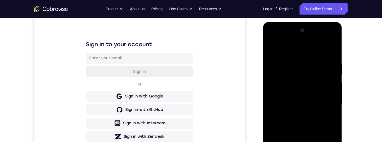
click at [358, 75] on div "Your Support Agent Your Customer Web iOS Android Next Steps We’d be happy to gi…" at bounding box center [191, 131] width 358 height 369
click at [322, 86] on div at bounding box center [302, 104] width 71 height 157
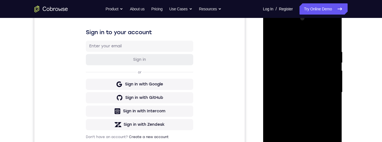
scroll to position [111, 0]
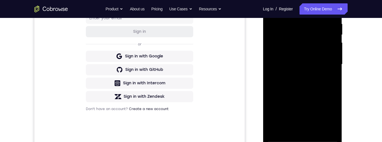
click at [334, 118] on div at bounding box center [302, 64] width 71 height 157
click at [334, 116] on div at bounding box center [302, 64] width 71 height 157
click at [332, 118] on div at bounding box center [302, 64] width 71 height 157
click at [332, 116] on div at bounding box center [302, 64] width 71 height 157
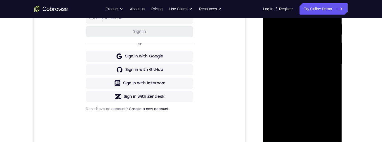
click at [310, 77] on div at bounding box center [302, 64] width 71 height 157
click at [333, 122] on div at bounding box center [302, 64] width 71 height 157
click at [309, 75] on div at bounding box center [302, 64] width 71 height 157
click at [311, 77] on div at bounding box center [302, 64] width 71 height 157
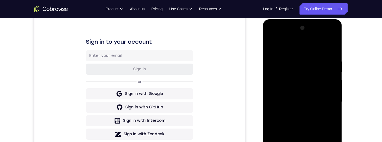
scroll to position [74, 0]
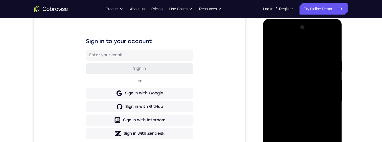
click at [275, 43] on div at bounding box center [302, 101] width 71 height 157
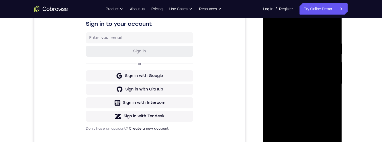
click at [319, 81] on div at bounding box center [302, 84] width 71 height 157
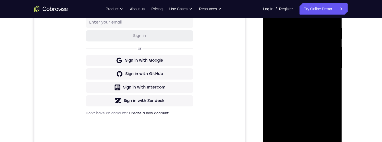
click at [306, 94] on div at bounding box center [302, 68] width 71 height 157
click at [322, 94] on div at bounding box center [302, 68] width 71 height 157
click at [309, 91] on div at bounding box center [302, 68] width 71 height 157
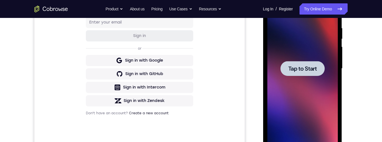
click at [308, 70] on span "Tap to Start" at bounding box center [302, 69] width 29 height 6
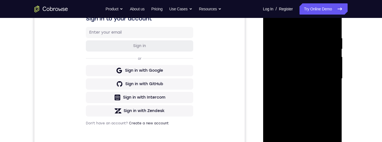
scroll to position [129, 0]
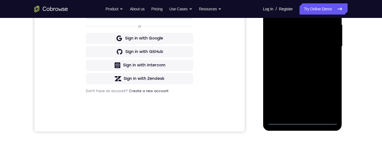
click at [306, 122] on div at bounding box center [302, 46] width 71 height 157
click at [330, 95] on div at bounding box center [302, 46] width 71 height 157
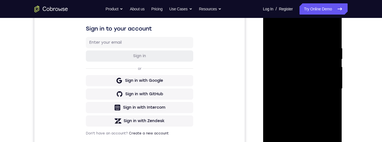
scroll to position [58, 0]
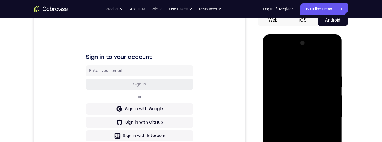
click at [319, 64] on div at bounding box center [302, 117] width 71 height 157
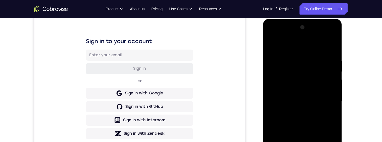
click at [331, 99] on div at bounding box center [302, 101] width 71 height 157
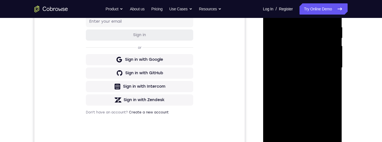
scroll to position [108, 0]
click at [295, 76] on div at bounding box center [302, 67] width 71 height 157
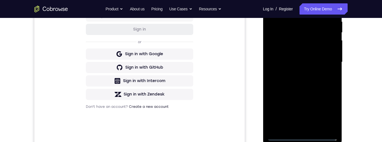
scroll to position [88, 0]
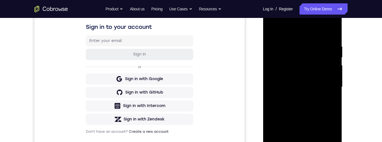
click at [296, 98] on div at bounding box center [302, 87] width 71 height 157
click at [318, 83] on div at bounding box center [302, 87] width 71 height 157
click at [317, 74] on div at bounding box center [302, 87] width 71 height 157
click at [271, 65] on div at bounding box center [302, 87] width 71 height 157
click at [312, 76] on div at bounding box center [302, 87] width 71 height 157
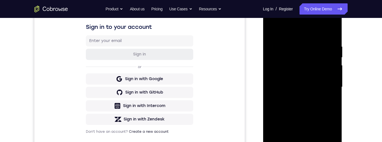
click at [324, 90] on div at bounding box center [302, 87] width 71 height 157
click at [313, 110] on div at bounding box center [302, 87] width 71 height 157
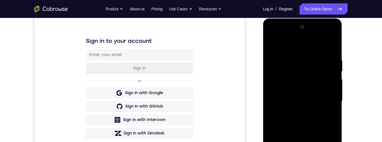
click at [318, 121] on div at bounding box center [302, 101] width 71 height 157
click at [306, 117] on div at bounding box center [302, 101] width 71 height 157
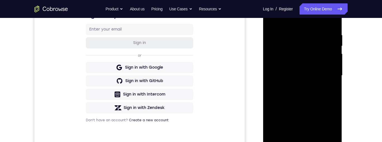
scroll to position [106, 0]
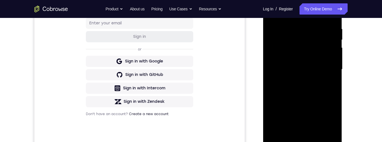
click at [317, 134] on div at bounding box center [302, 69] width 71 height 157
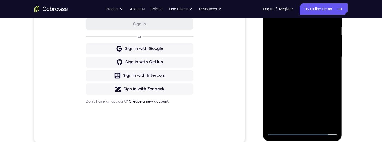
click at [328, 79] on div at bounding box center [302, 56] width 71 height 157
click at [316, 120] on div at bounding box center [302, 56] width 71 height 157
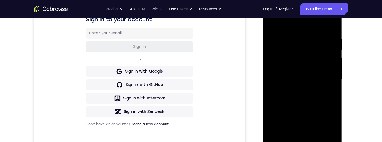
click at [309, 110] on div at bounding box center [302, 79] width 71 height 157
click at [317, 65] on div at bounding box center [302, 79] width 71 height 157
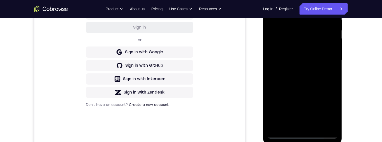
scroll to position [78, 0]
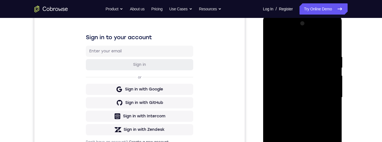
click at [272, 39] on div at bounding box center [302, 97] width 71 height 157
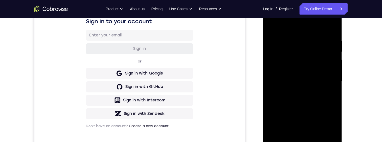
click at [320, 78] on div at bounding box center [302, 81] width 71 height 157
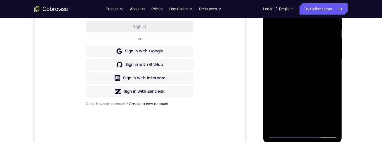
scroll to position [87, 0]
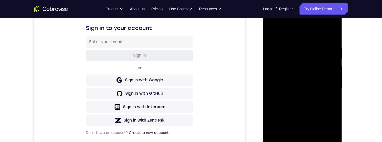
click at [276, 29] on div at bounding box center [302, 88] width 71 height 157
click at [273, 33] on div at bounding box center [302, 88] width 71 height 157
click at [297, 46] on div at bounding box center [302, 88] width 71 height 157
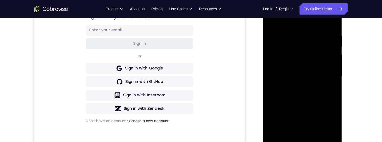
click at [337, 57] on div at bounding box center [302, 76] width 71 height 157
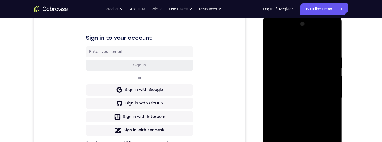
click at [338, 66] on div at bounding box center [302, 98] width 79 height 167
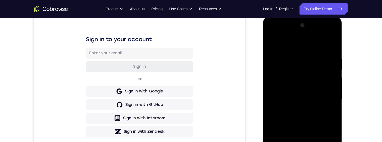
click at [335, 67] on div at bounding box center [302, 99] width 71 height 157
click at [333, 47] on div at bounding box center [302, 99] width 71 height 157
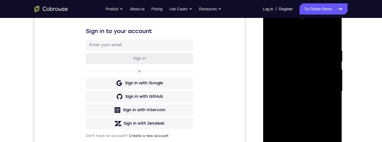
scroll to position [76, 0]
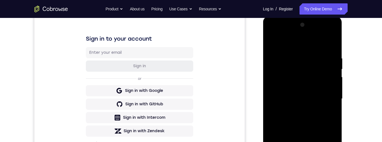
click at [299, 58] on div at bounding box center [302, 98] width 71 height 157
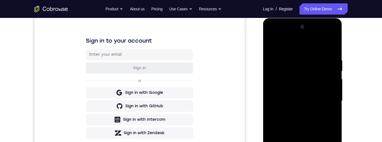
click at [334, 70] on div at bounding box center [302, 100] width 71 height 157
click at [334, 64] on div at bounding box center [302, 100] width 71 height 157
click at [336, 61] on div at bounding box center [302, 100] width 71 height 157
click at [333, 67] on div at bounding box center [302, 100] width 71 height 157
click at [336, 65] on div at bounding box center [302, 100] width 71 height 157
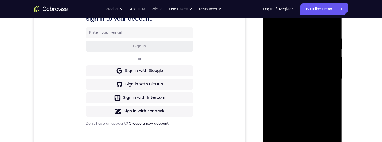
scroll to position [98, 0]
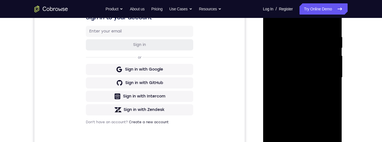
click at [330, 70] on div at bounding box center [302, 77] width 71 height 157
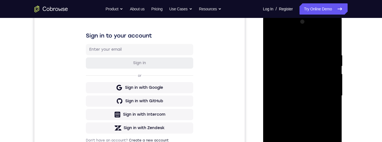
click at [332, 42] on div at bounding box center [302, 95] width 71 height 157
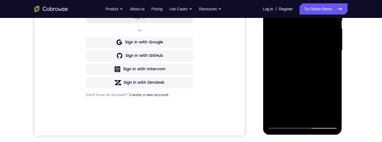
click at [320, 116] on div at bounding box center [302, 50] width 71 height 157
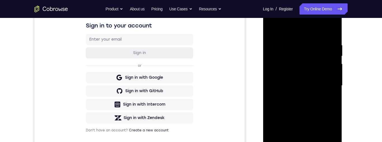
click at [323, 69] on div at bounding box center [302, 85] width 71 height 157
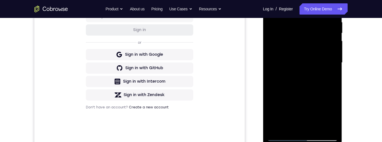
scroll to position [66, 0]
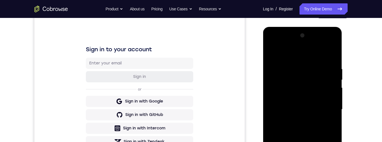
click at [274, 55] on div at bounding box center [302, 109] width 71 height 157
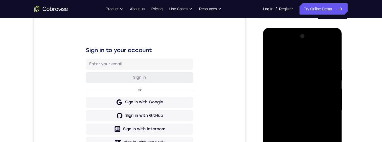
click at [274, 57] on div at bounding box center [302, 110] width 71 height 157
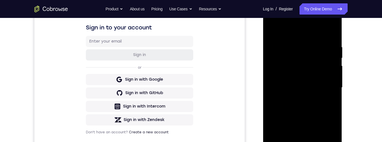
scroll to position [87, 0]
click at [334, 79] on div at bounding box center [302, 88] width 71 height 157
click at [327, 37] on div at bounding box center [302, 88] width 71 height 157
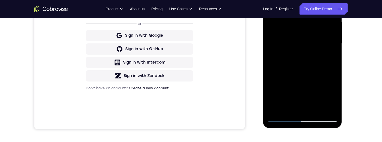
scroll to position [129, 0]
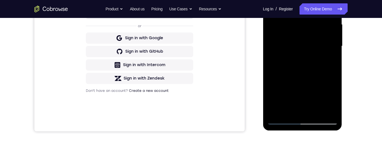
click at [287, 70] on div at bounding box center [302, 46] width 71 height 157
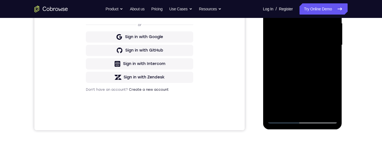
scroll to position [130, 0]
click at [329, 102] on div at bounding box center [302, 44] width 71 height 157
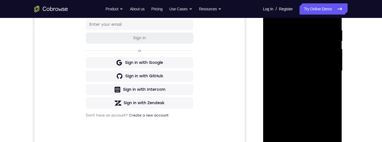
scroll to position [114, 0]
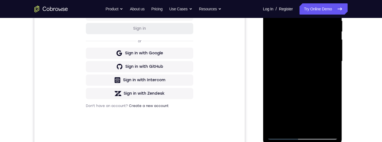
click at [320, 100] on div at bounding box center [302, 61] width 71 height 157
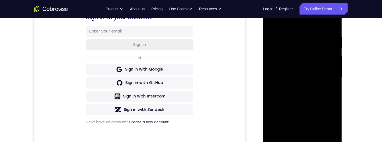
scroll to position [110, 0]
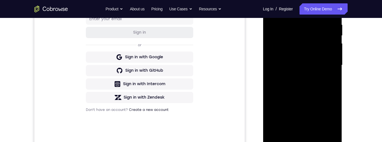
click at [298, 84] on div at bounding box center [302, 65] width 71 height 157
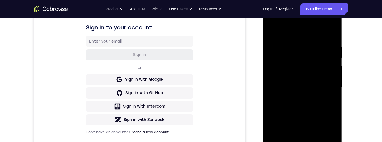
click at [275, 36] on div at bounding box center [302, 87] width 71 height 157
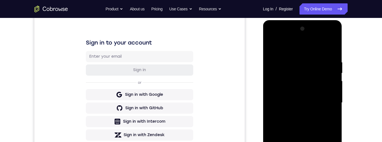
click at [328, 46] on div at bounding box center [302, 102] width 71 height 157
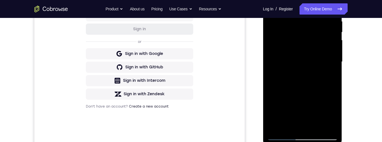
scroll to position [130, 0]
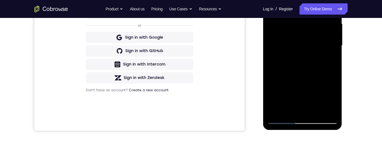
click at [319, 111] on div at bounding box center [302, 45] width 71 height 157
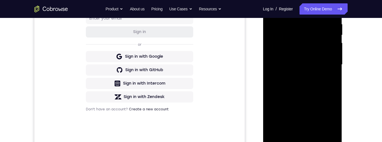
click at [318, 47] on div at bounding box center [302, 64] width 71 height 157
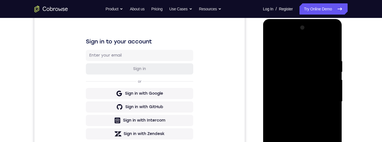
scroll to position [92, 0]
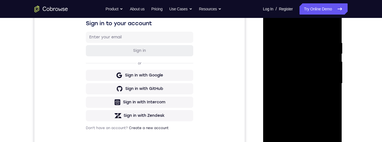
click at [295, 98] on div at bounding box center [302, 83] width 71 height 157
click at [301, 124] on div at bounding box center [302, 83] width 71 height 157
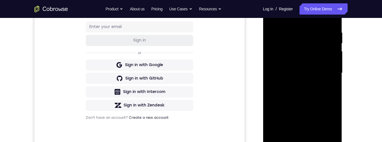
click at [334, 126] on div at bounding box center [302, 73] width 71 height 157
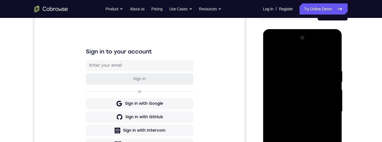
click at [273, 57] on div at bounding box center [302, 111] width 71 height 157
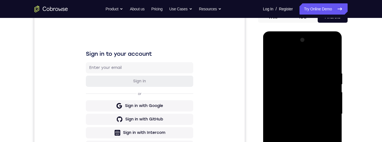
scroll to position [65, 0]
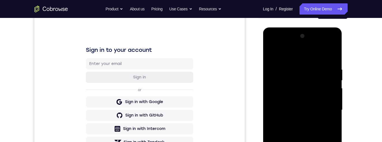
click at [275, 53] on div at bounding box center [302, 110] width 71 height 157
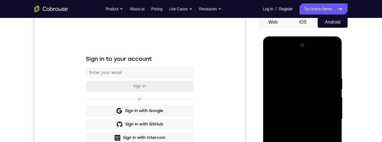
click at [283, 71] on div at bounding box center [302, 119] width 71 height 157
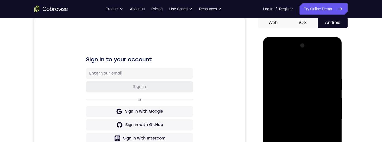
scroll to position [79, 0]
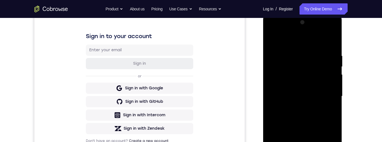
click at [312, 104] on div at bounding box center [302, 96] width 71 height 157
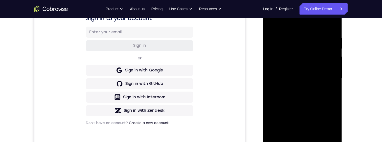
scroll to position [65, 0]
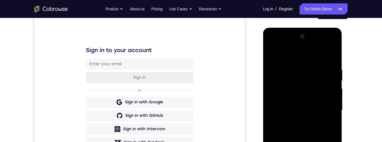
click at [275, 43] on div at bounding box center [302, 110] width 71 height 157
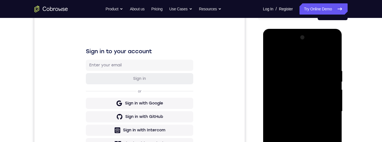
scroll to position [67, 0]
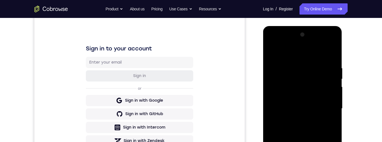
click at [329, 53] on div at bounding box center [302, 108] width 71 height 157
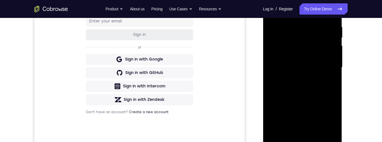
scroll to position [96, 0]
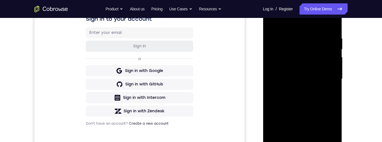
click at [330, 37] on div at bounding box center [302, 79] width 71 height 157
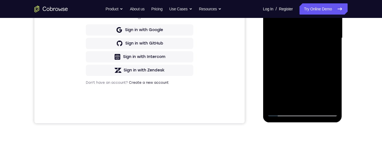
scroll to position [71, 0]
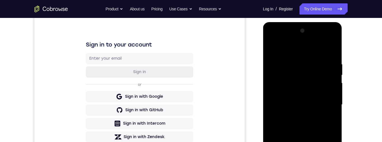
click at [276, 40] on div at bounding box center [302, 104] width 71 height 157
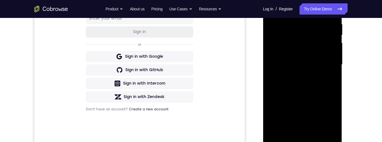
scroll to position [109, 0]
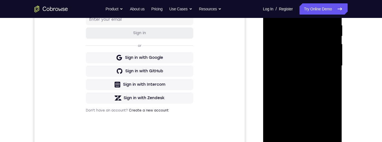
click at [319, 132] on div at bounding box center [302, 65] width 71 height 157
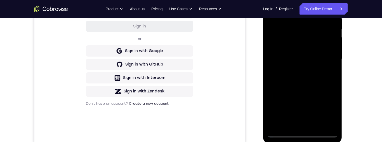
scroll to position [117, 0]
click at [319, 124] on div at bounding box center [302, 58] width 71 height 157
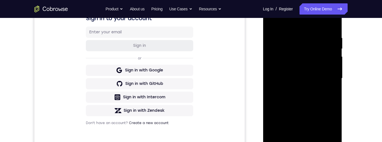
click at [270, 21] on div at bounding box center [302, 78] width 71 height 157
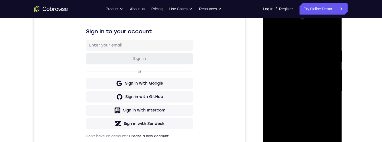
scroll to position [83, 0]
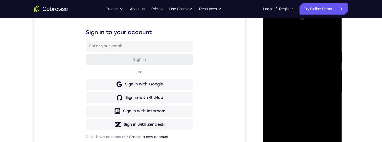
click at [318, 78] on div at bounding box center [302, 92] width 71 height 157
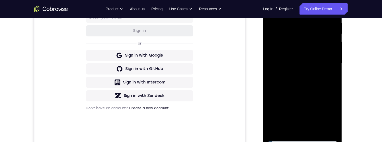
scroll to position [113, 0]
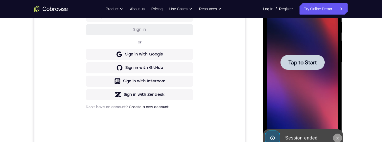
click at [339, 138] on icon at bounding box center [337, 138] width 4 height 4
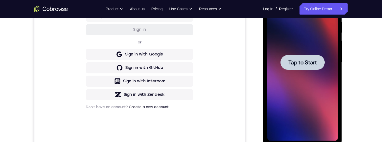
click at [313, 62] on span "Tap to Start" at bounding box center [302, 63] width 29 height 6
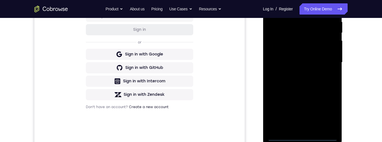
scroll to position [132, 0]
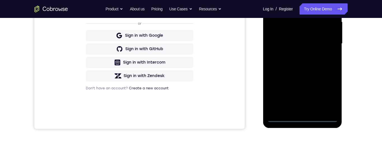
click at [304, 120] on div at bounding box center [302, 43] width 71 height 157
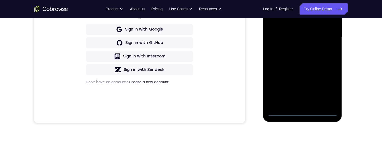
click at [328, 88] on div at bounding box center [302, 37] width 71 height 157
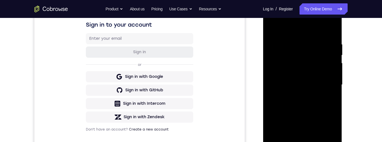
scroll to position [67, 0]
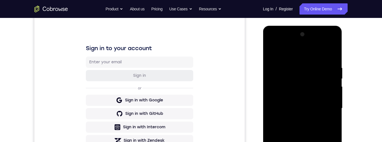
click at [306, 55] on div at bounding box center [302, 108] width 71 height 157
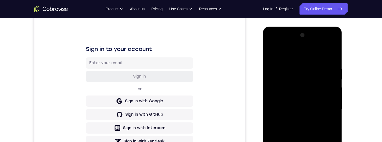
scroll to position [93, 0]
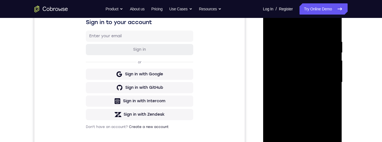
click at [329, 82] on div at bounding box center [302, 82] width 71 height 157
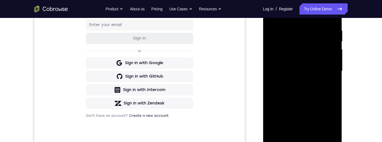
click at [300, 139] on div at bounding box center [302, 71] width 71 height 157
click at [320, 65] on div at bounding box center [302, 71] width 71 height 157
click at [322, 59] on div at bounding box center [302, 71] width 71 height 157
click at [317, 74] on div at bounding box center [302, 71] width 71 height 157
click at [322, 92] on div at bounding box center [302, 71] width 71 height 157
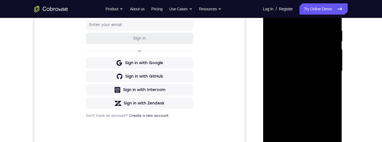
scroll to position [83, 0]
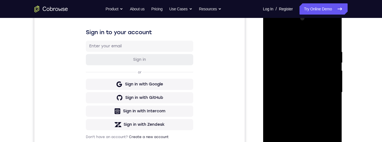
click at [305, 106] on div at bounding box center [302, 92] width 71 height 157
click at [326, 37] on div at bounding box center [302, 92] width 71 height 157
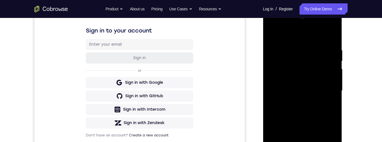
scroll to position [113, 0]
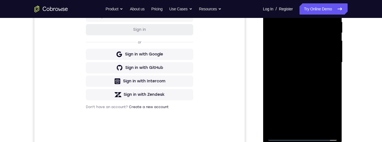
click at [317, 84] on div at bounding box center [302, 62] width 71 height 157
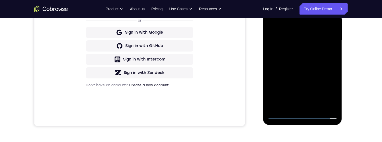
click at [317, 106] on div at bounding box center [302, 40] width 71 height 157
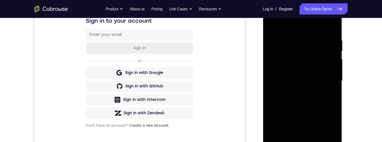
click at [306, 110] on div at bounding box center [302, 81] width 71 height 157
click at [319, 63] on div at bounding box center [302, 81] width 71 height 157
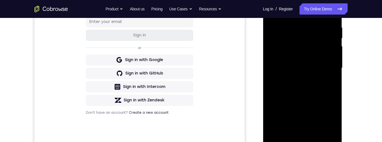
scroll to position [113, 0]
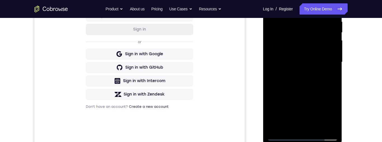
click at [331, 83] on div at bounding box center [302, 62] width 71 height 157
click at [328, 82] on div at bounding box center [302, 62] width 71 height 157
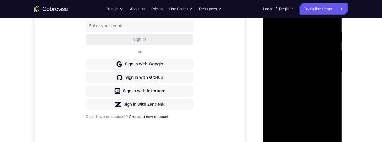
click at [317, 53] on div at bounding box center [302, 72] width 71 height 157
click at [319, 104] on div at bounding box center [302, 72] width 71 height 157
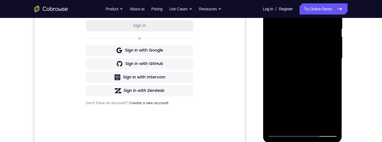
click at [333, 113] on div at bounding box center [302, 58] width 71 height 157
click at [329, 74] on div at bounding box center [302, 58] width 71 height 157
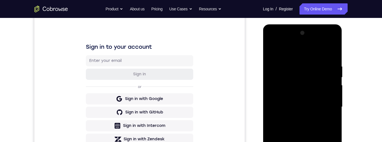
click at [272, 51] on div at bounding box center [302, 107] width 71 height 157
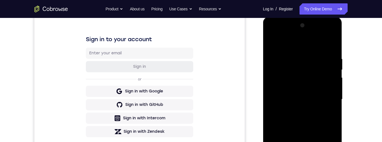
click at [306, 96] on div at bounding box center [302, 99] width 71 height 157
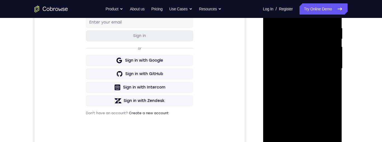
scroll to position [85, 0]
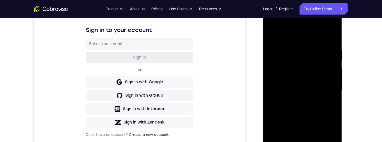
click at [273, 36] on div at bounding box center [302, 90] width 71 height 157
click at [274, 34] on div at bounding box center [302, 90] width 71 height 157
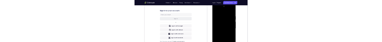
scroll to position [0, 0]
